Goal: Check status: Check status

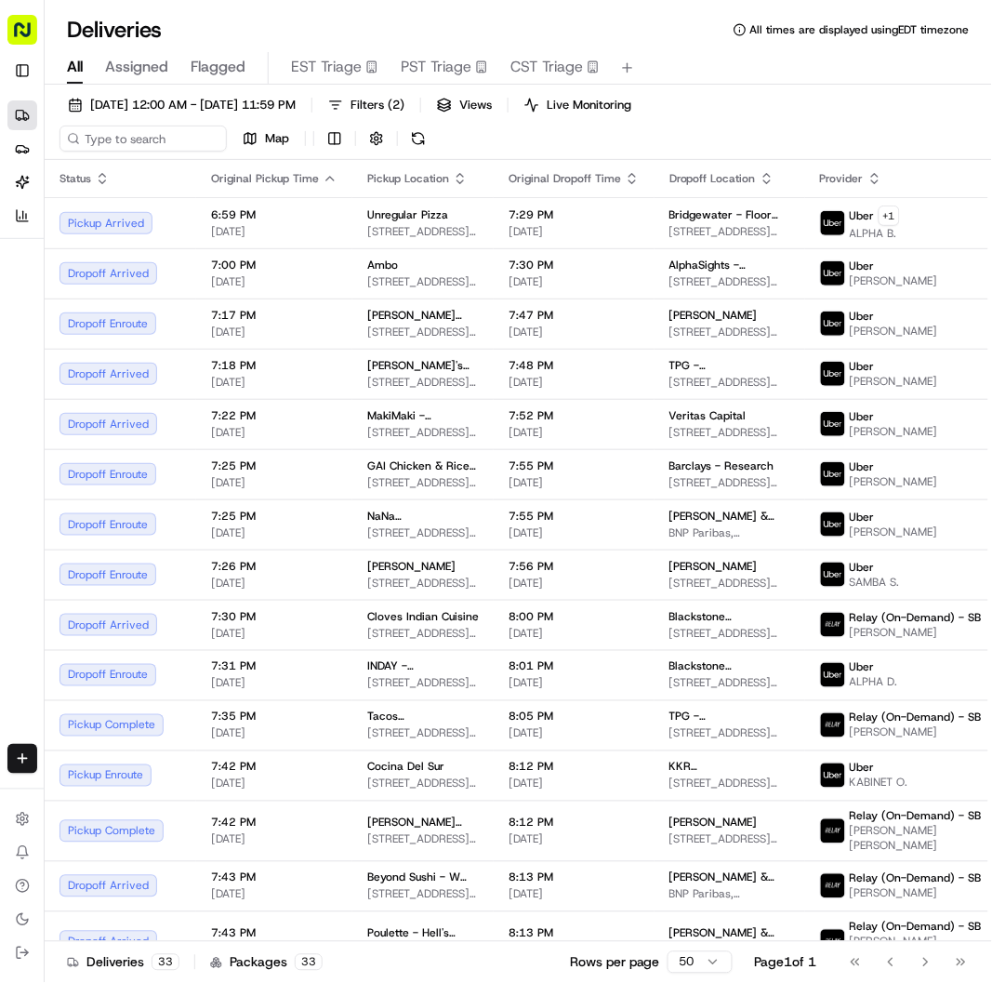
click at [493, 22] on div "Deliveries All times are displayed using EDT timezone" at bounding box center [519, 30] width 948 height 30
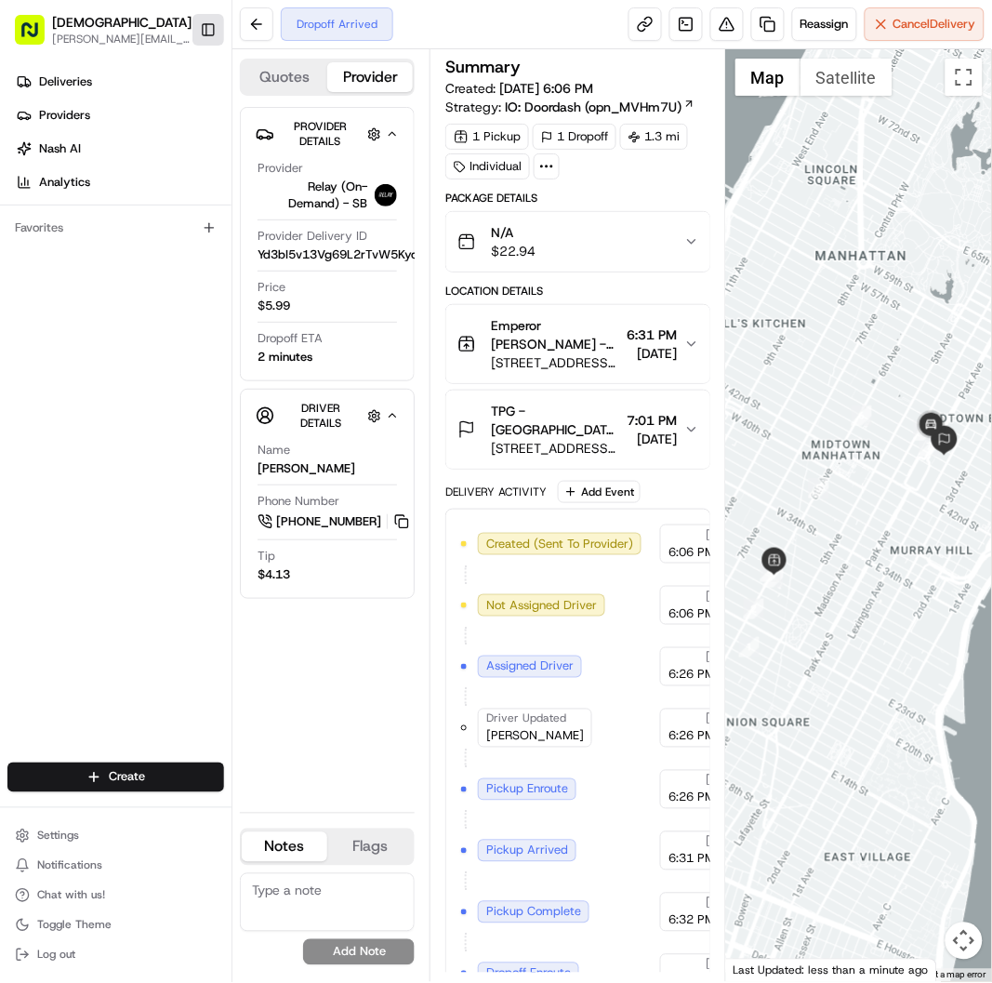
click at [200, 39] on button "Toggle Sidebar" at bounding box center [208, 30] width 32 height 32
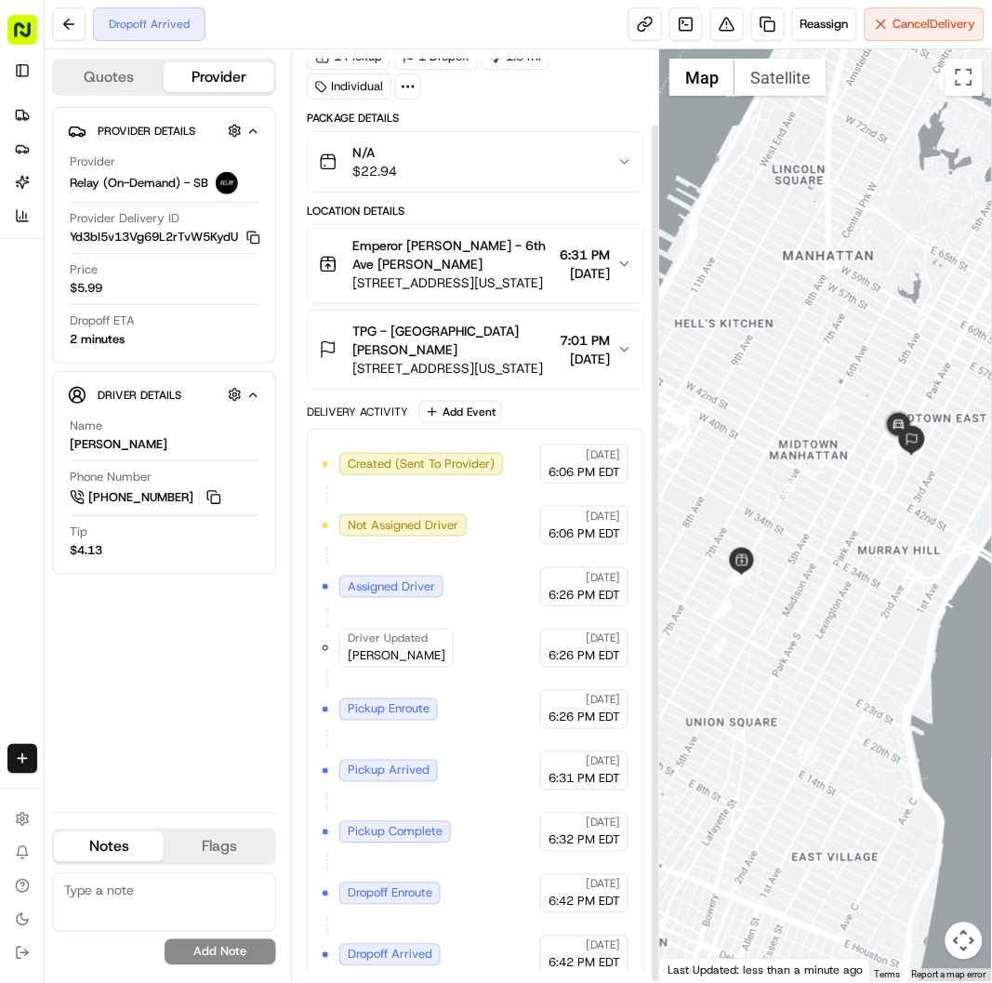
scroll to position [81, 0]
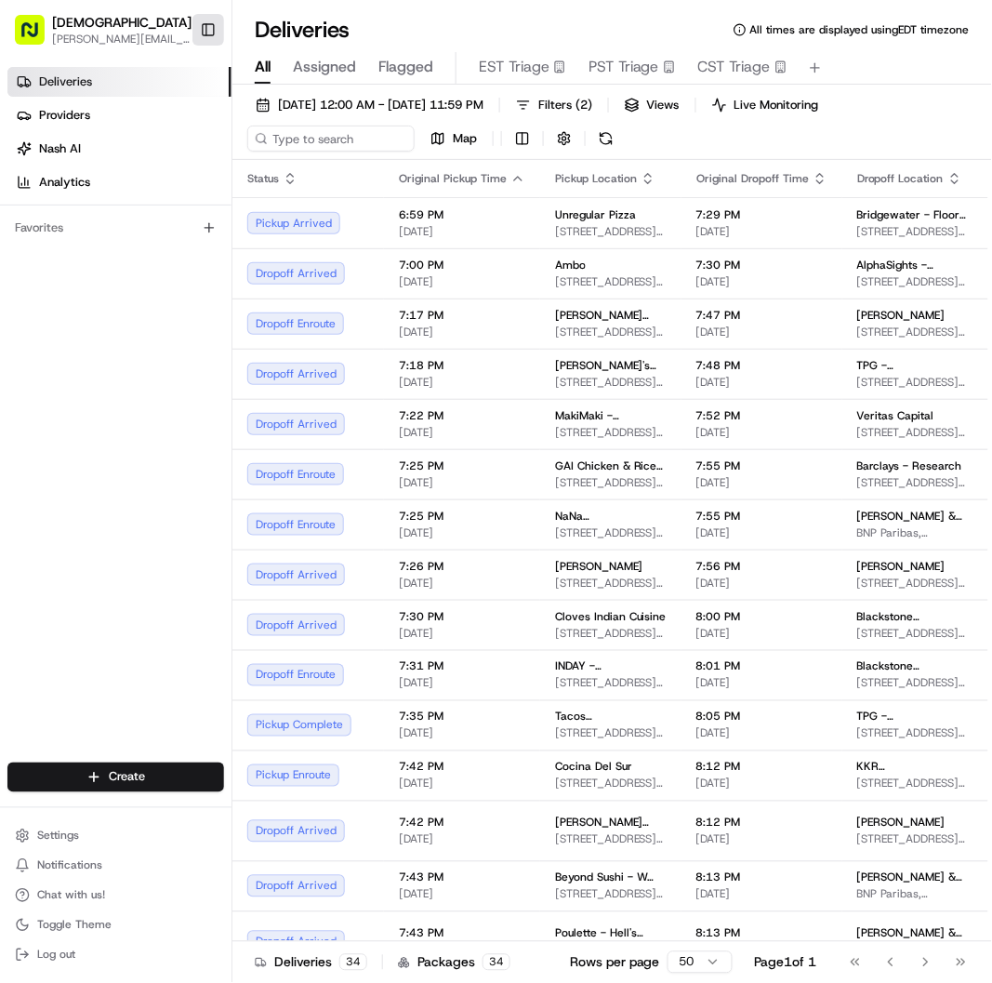
click at [217, 32] on button "Toggle Sidebar" at bounding box center [208, 30] width 32 height 32
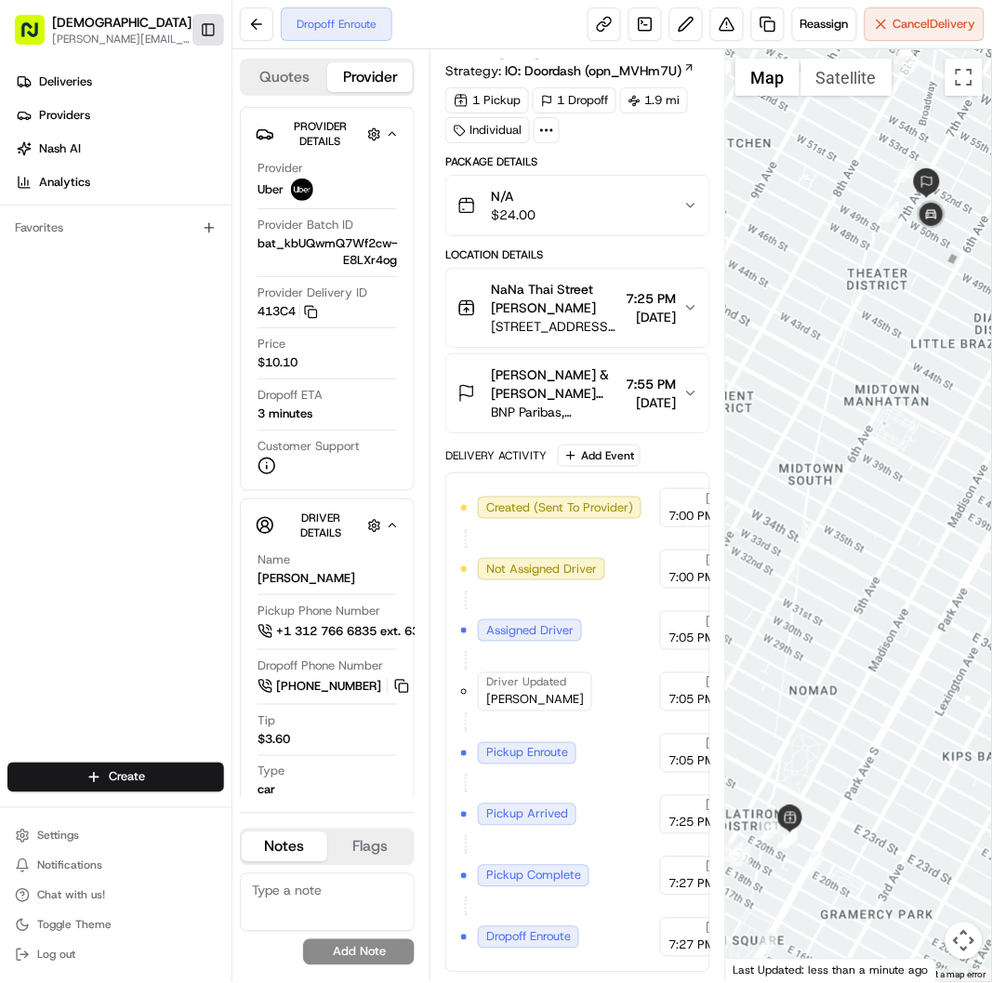
click at [208, 30] on button "Toggle Sidebar" at bounding box center [208, 30] width 32 height 32
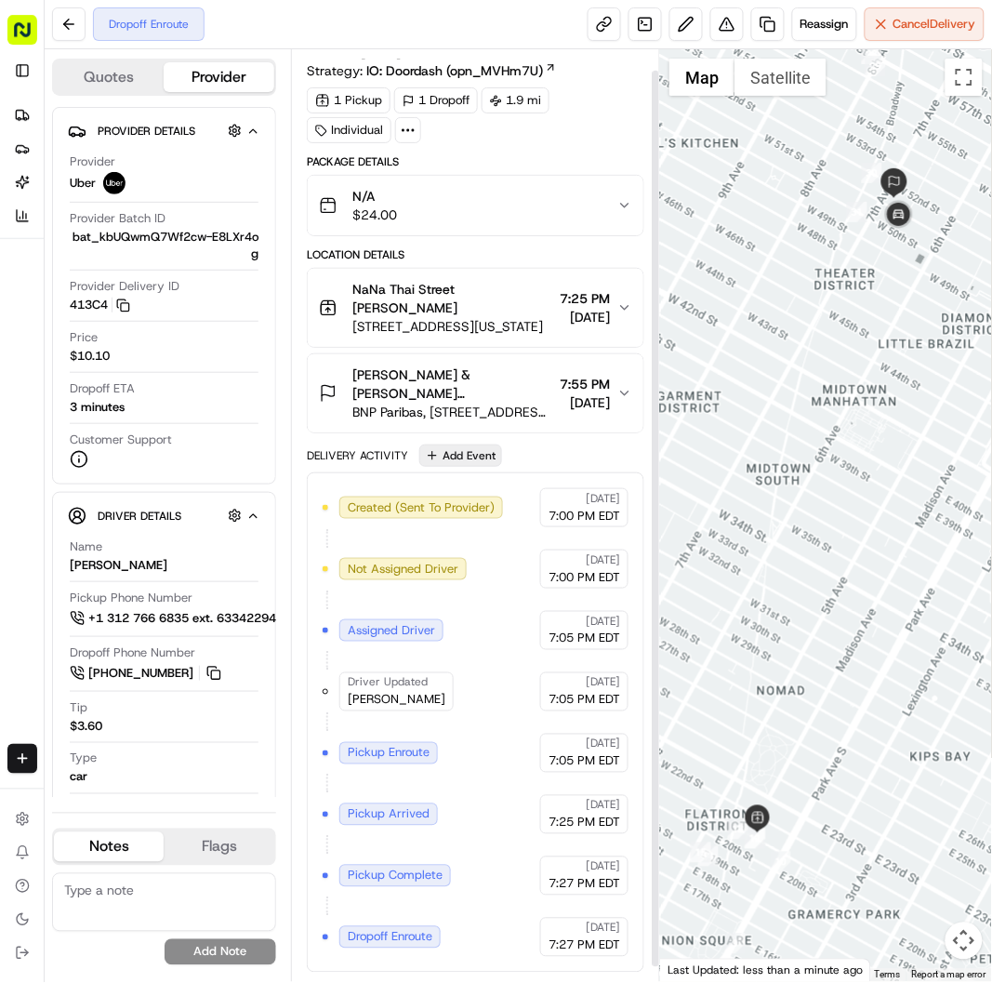
scroll to position [38, 0]
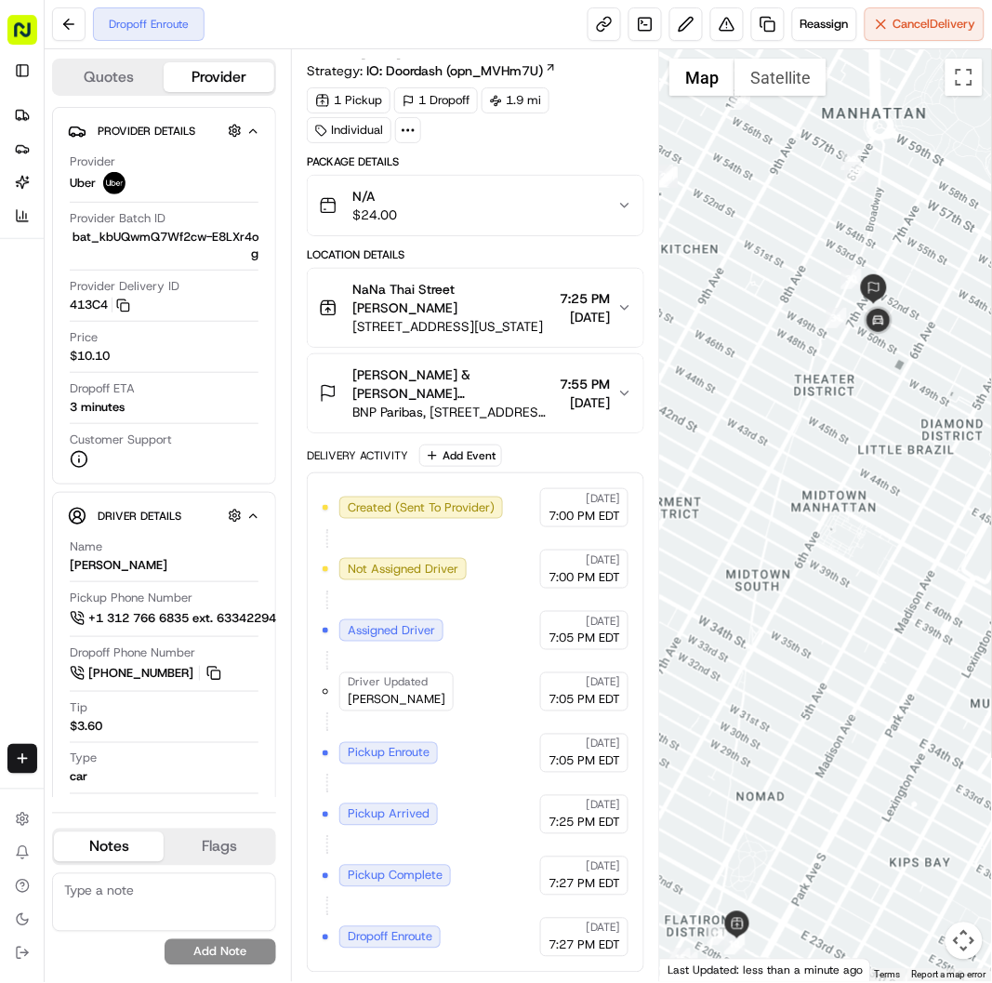
drag, startPoint x: 825, startPoint y: 281, endPoint x: 796, endPoint y: 403, distance: 125.2
click at [796, 403] on div at bounding box center [826, 515] width 332 height 933
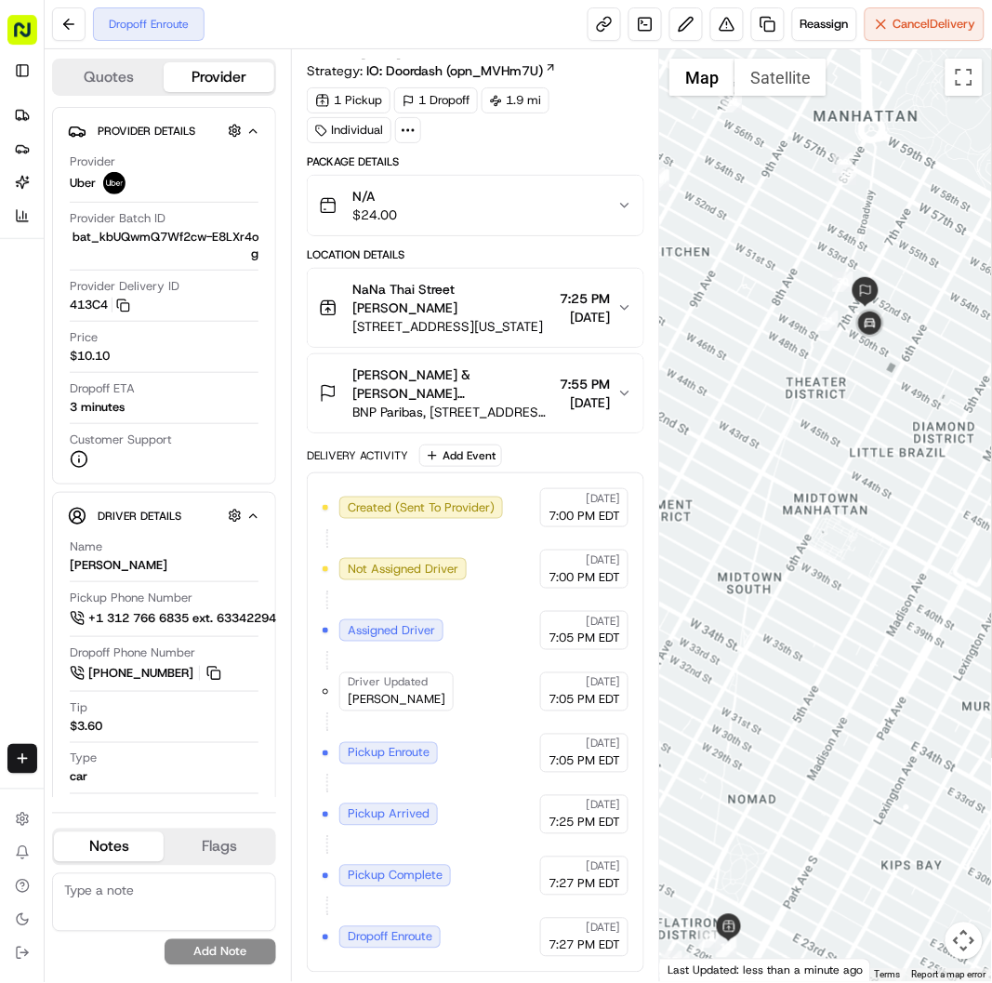
drag, startPoint x: 869, startPoint y: 376, endPoint x: 861, endPoint y: 405, distance: 29.8
click at [861, 401] on div at bounding box center [826, 515] width 332 height 933
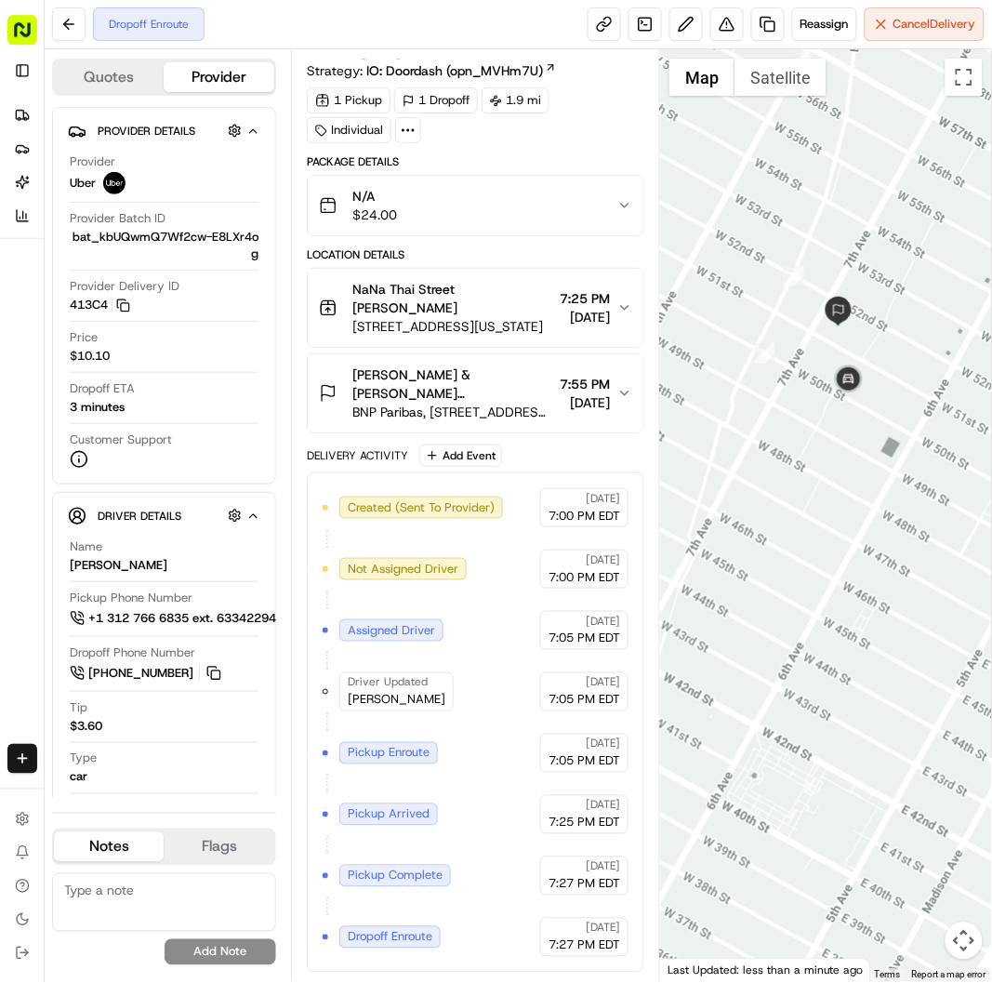
drag, startPoint x: 859, startPoint y: 377, endPoint x: 837, endPoint y: 466, distance: 92.0
click at [837, 466] on div at bounding box center [826, 515] width 332 height 933
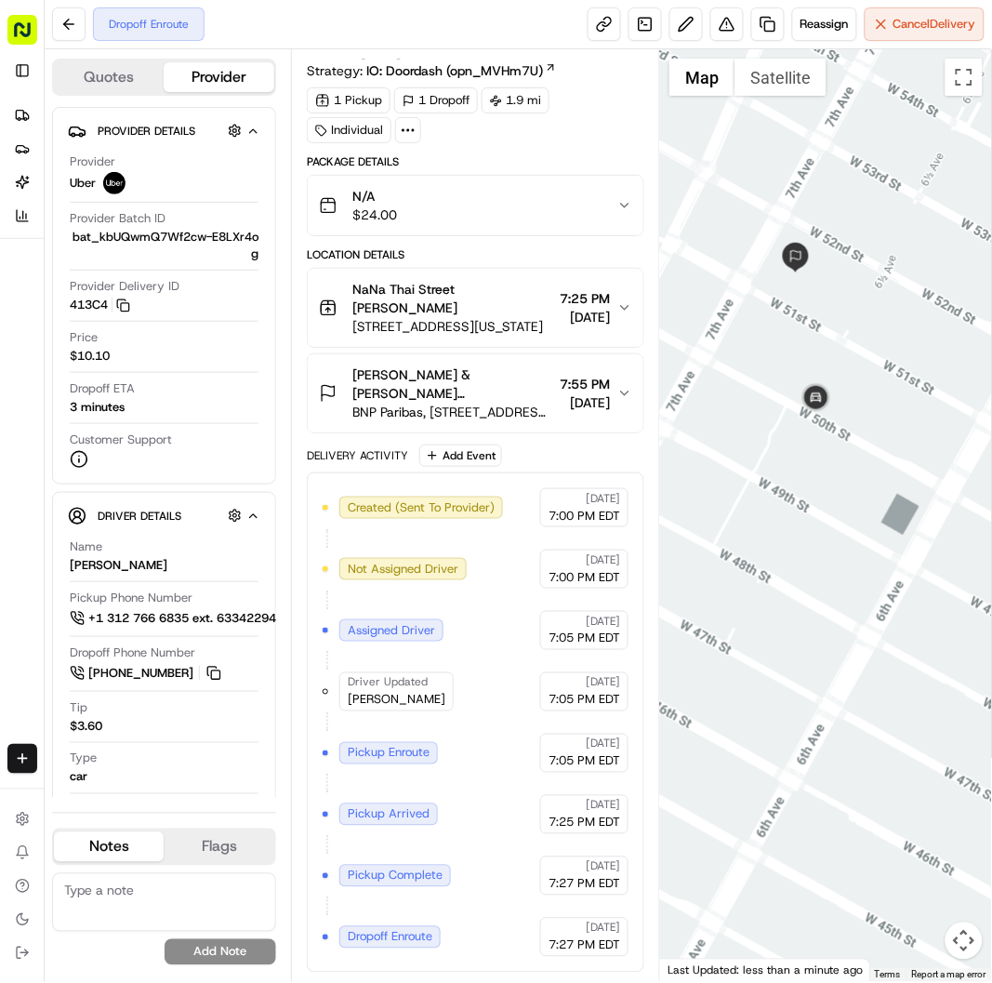
drag, startPoint x: 831, startPoint y: 441, endPoint x: 832, endPoint y: 474, distance: 33.5
click at [832, 474] on div at bounding box center [826, 515] width 332 height 933
